Goal: Navigation & Orientation: Find specific page/section

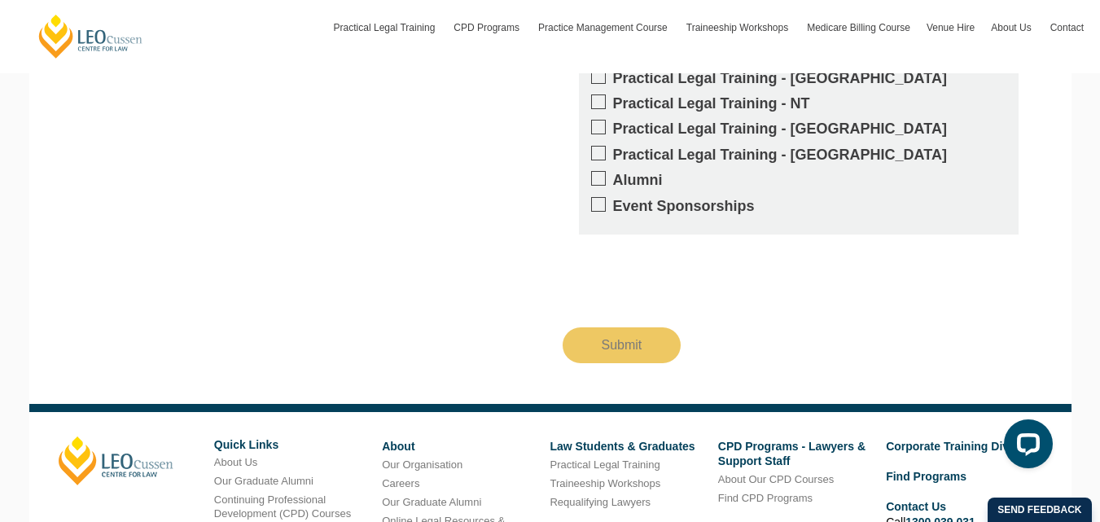
scroll to position [3104, 0]
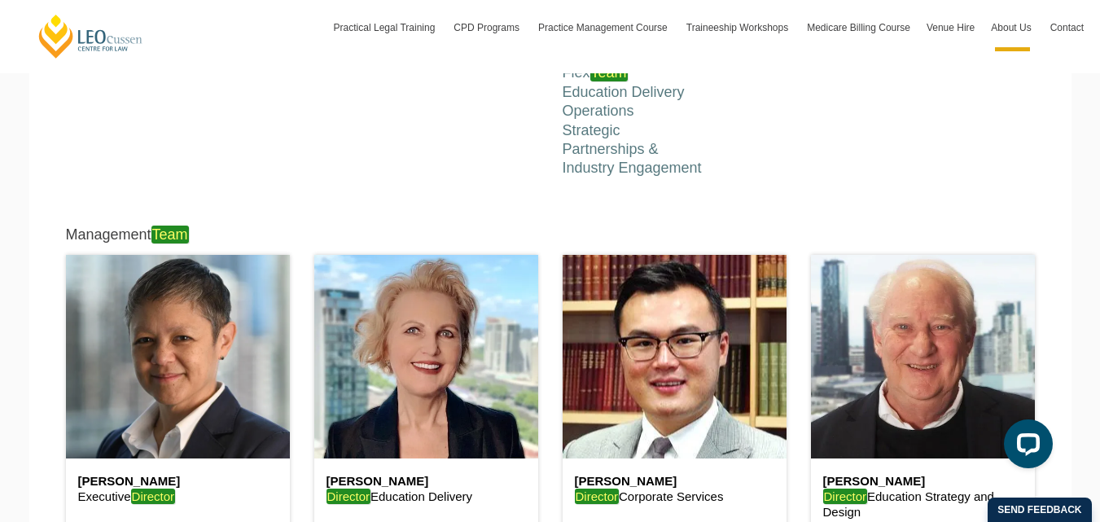
scroll to position [488, 0]
